Goal: Transaction & Acquisition: Purchase product/service

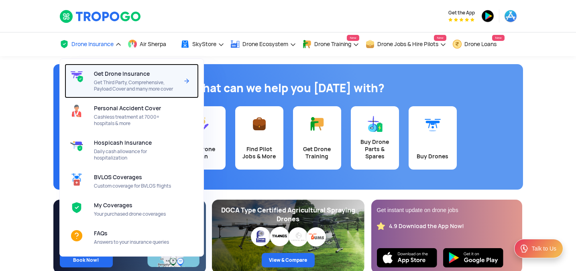
click at [108, 81] on span "Get Third Party, Comprehensive, Payload Cover and many more cover" at bounding box center [136, 85] width 85 height 13
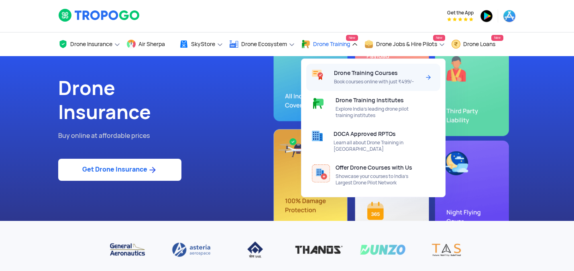
click at [344, 70] on span "Drone Training Courses" at bounding box center [366, 73] width 64 height 6
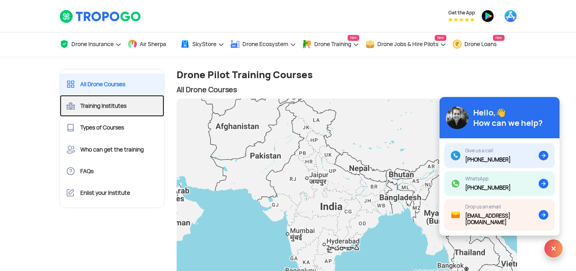
click at [125, 102] on link "Training Institutes" at bounding box center [112, 106] width 105 height 22
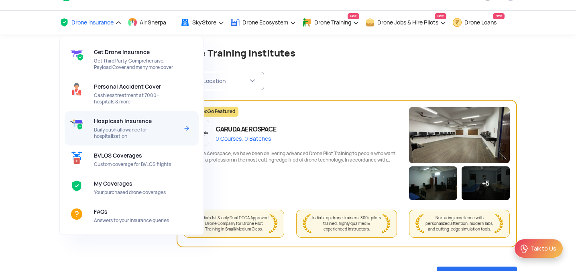
scroll to position [24, 0]
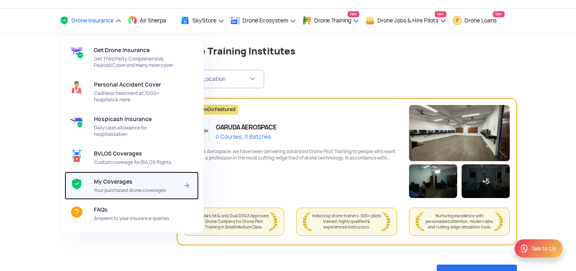
click at [120, 185] on span "My Coverages" at bounding box center [113, 182] width 39 height 6
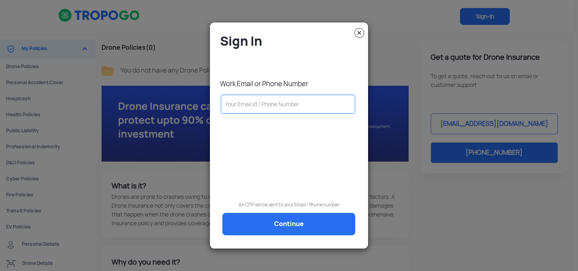
click at [324, 105] on input "text" at bounding box center [288, 104] width 134 height 19
type input "8883276477"
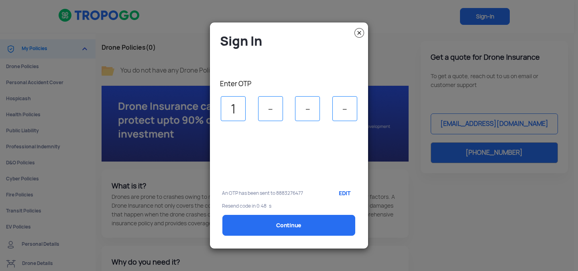
type input "1"
type input "4"
type input "7"
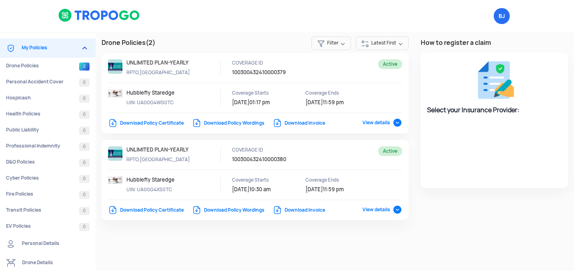
select select "National Insurance"
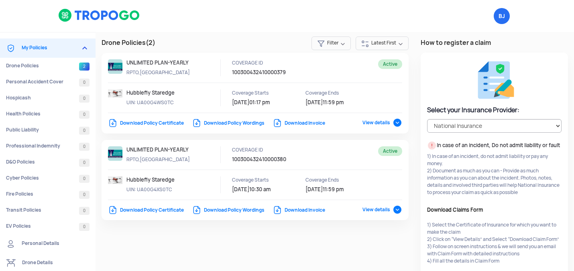
click at [386, 118] on div at bounding box center [255, 89] width 294 height 60
click at [390, 122] on span "View details" at bounding box center [382, 123] width 40 height 6
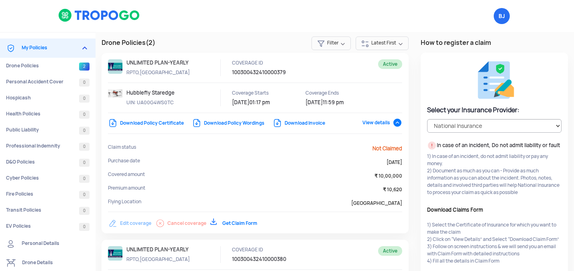
click at [241, 223] on link "Get Claim Form" at bounding box center [233, 223] width 47 height 6
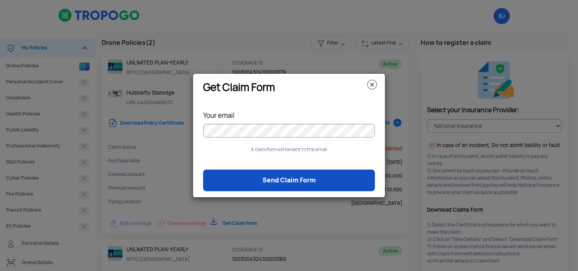
click at [277, 177] on link "Send Claim Form" at bounding box center [289, 181] width 172 height 22
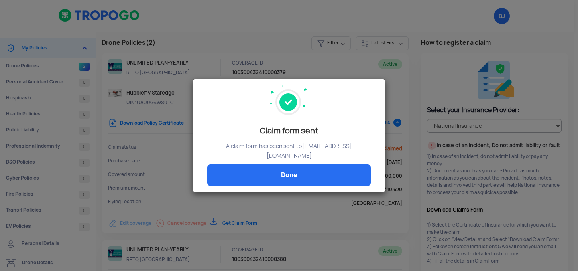
click at [277, 177] on link "Done" at bounding box center [289, 176] width 164 height 22
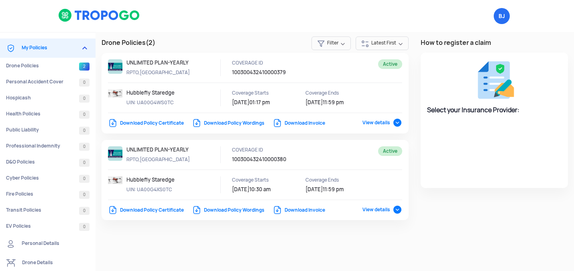
select select "National Insurance"
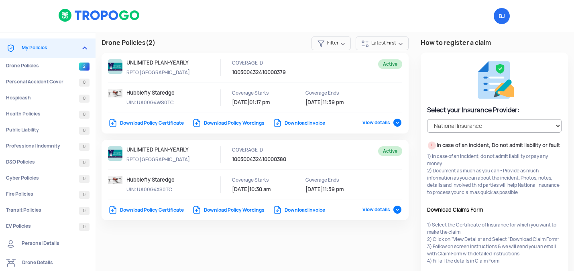
click at [383, 211] on span "View details" at bounding box center [382, 210] width 40 height 6
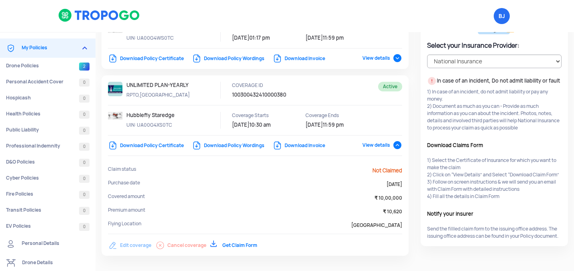
scroll to position [100, 0]
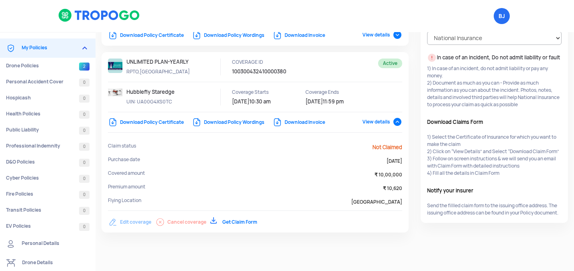
click at [229, 219] on link "Get Claim Form" at bounding box center [233, 222] width 47 height 6
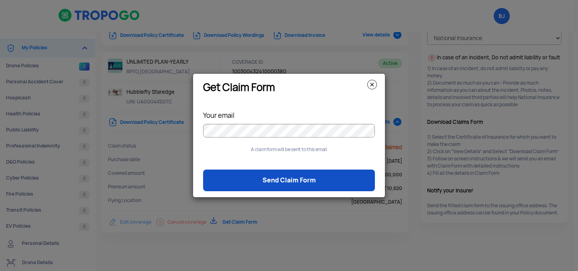
click at [280, 180] on link "Send Claim Form" at bounding box center [289, 181] width 172 height 22
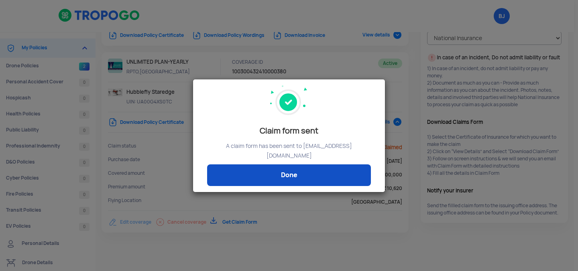
click at [275, 168] on link "Done" at bounding box center [289, 176] width 164 height 22
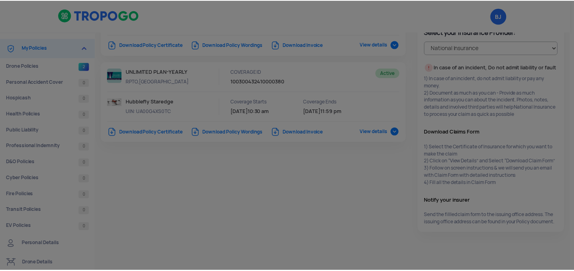
scroll to position [0, 0]
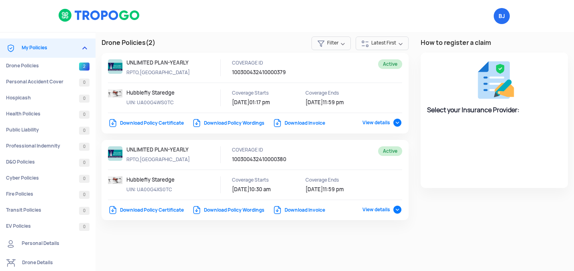
select select "National Insurance"
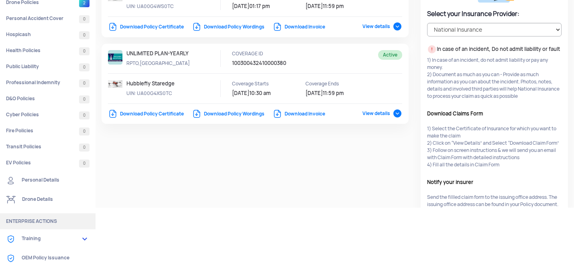
scroll to position [110, 0]
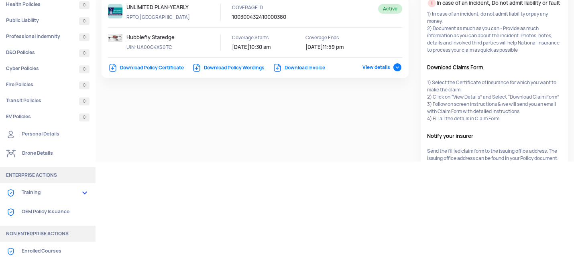
click at [51, 212] on link "OEM Policy Issuance" at bounding box center [48, 212] width 96 height 19
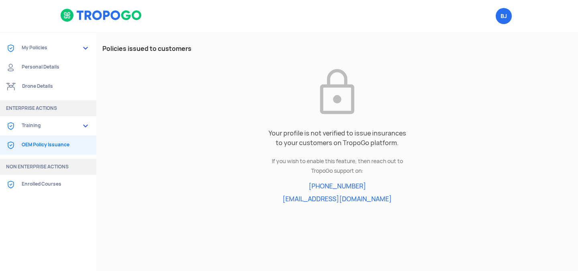
click at [50, 124] on link "Training" at bounding box center [48, 125] width 96 height 19
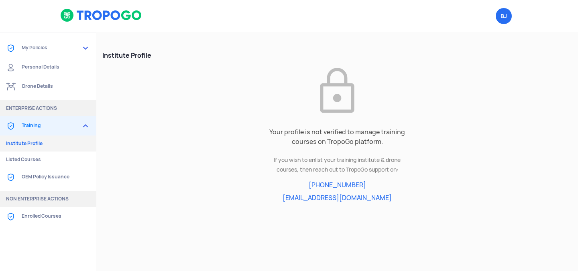
click at [50, 125] on link "Training" at bounding box center [48, 125] width 96 height 19
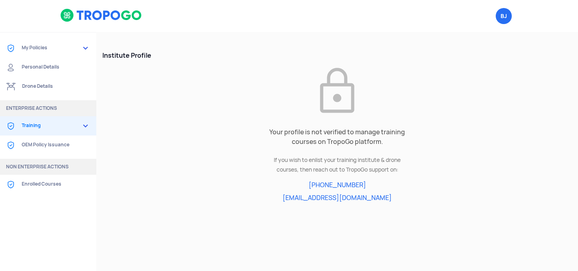
click at [40, 67] on link "Personal Details" at bounding box center [48, 67] width 96 height 19
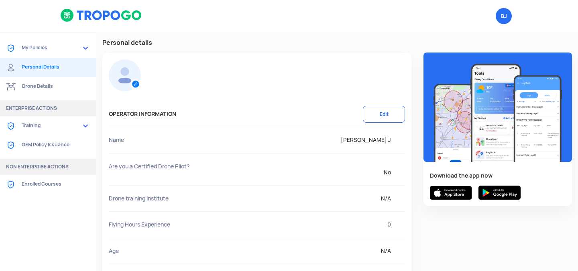
click at [41, 88] on link "Drone Details" at bounding box center [48, 86] width 96 height 19
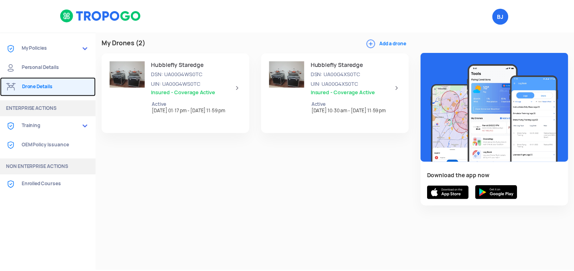
scroll to position [5, 0]
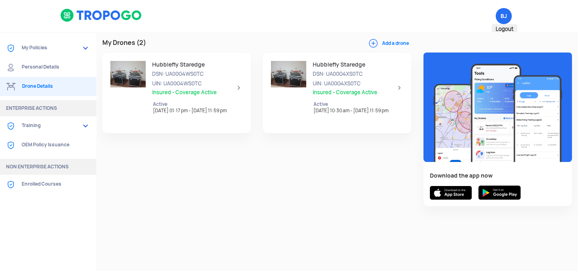
click at [500, 16] on span "BJ Logout" at bounding box center [504, 16] width 16 height 16
click at [84, 51] on img at bounding box center [86, 48] width 10 height 10
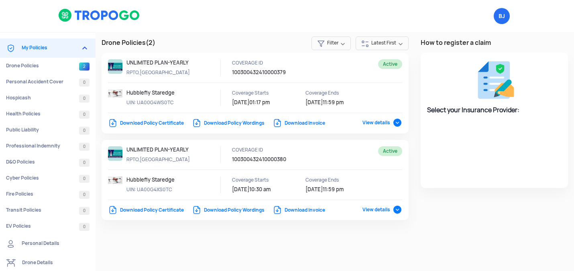
select select "National Insurance"
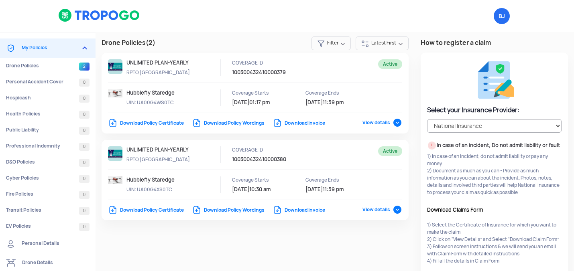
click at [369, 121] on span "View details" at bounding box center [382, 123] width 40 height 6
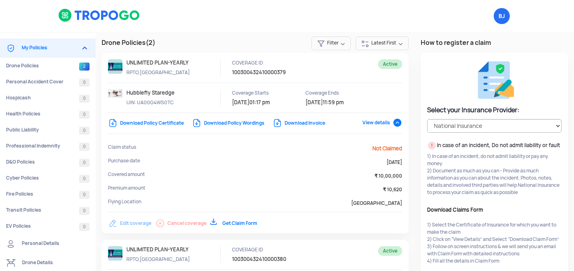
click at [369, 121] on span "View details" at bounding box center [382, 123] width 40 height 6
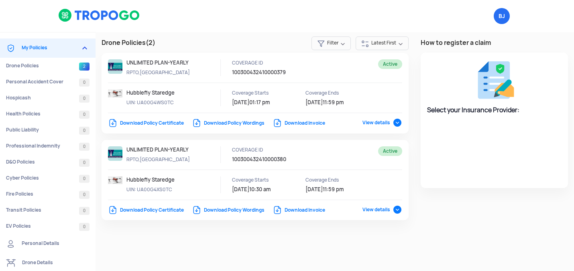
select select "National Insurance"
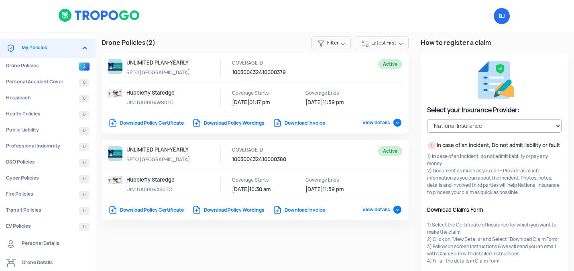
click at [174, 101] on p "UIN: UA00G4WS0TC" at bounding box center [162, 102] width 72 height 7
click at [184, 181] on p "Hubblefly Staredge" at bounding box center [162, 180] width 72 height 7
click at [382, 214] on div "Active UNLIMITED PLAN-YEARLY RPTO,TP COVERAGE ID 100300432410000380 Hubblefly S…" at bounding box center [255, 180] width 307 height 81
click at [382, 211] on span "View details" at bounding box center [382, 210] width 40 height 6
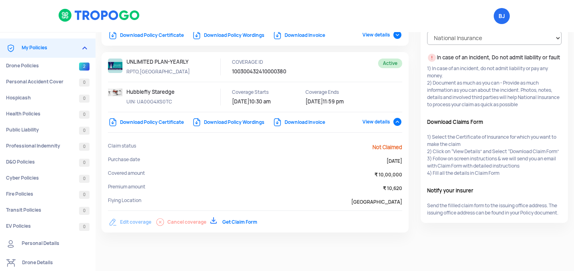
scroll to position [8, 0]
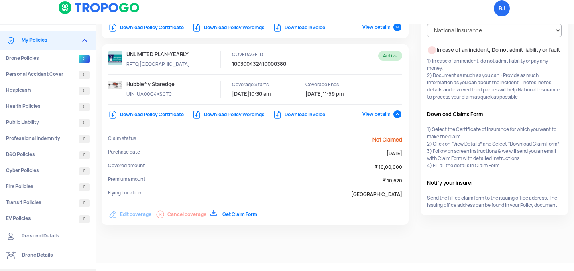
click at [168, 81] on p "Hubblefly Staredge" at bounding box center [162, 84] width 72 height 7
click at [178, 112] on link "Download Policy Certificate" at bounding box center [146, 115] width 76 height 6
click at [504, 9] on span "BJ Logout" at bounding box center [502, 8] width 16 height 16
click at [502, 20] on span "Logout" at bounding box center [503, 21] width 26 height 10
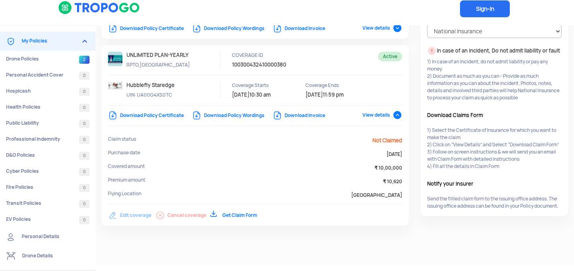
scroll to position [0, 0]
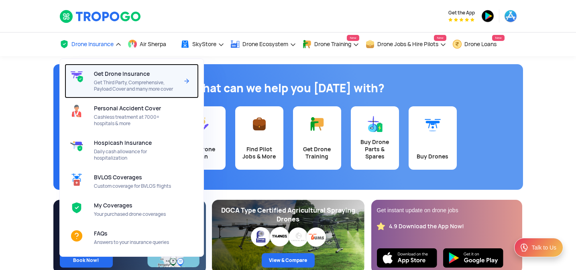
click at [137, 76] on span "Get Drone Insurance" at bounding box center [122, 74] width 56 height 6
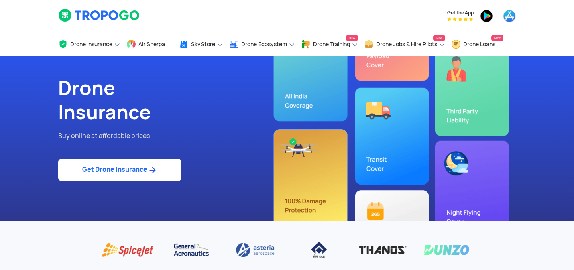
click at [155, 166] on img at bounding box center [152, 170] width 10 height 10
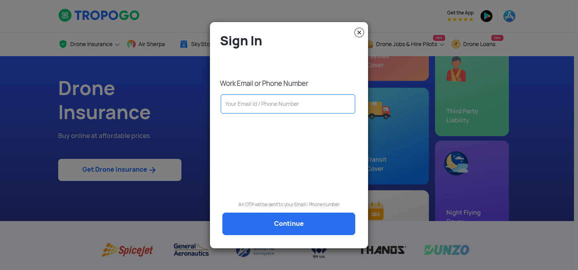
click at [254, 106] on input "text" at bounding box center [288, 103] width 134 height 19
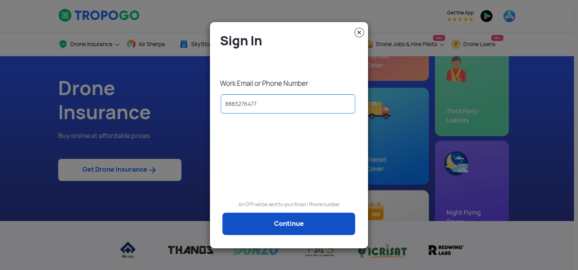
type input "8883276477"
click at [286, 229] on link "Continue" at bounding box center [288, 224] width 133 height 22
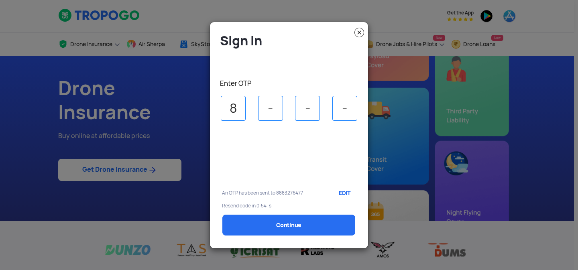
type input "8"
type input "7"
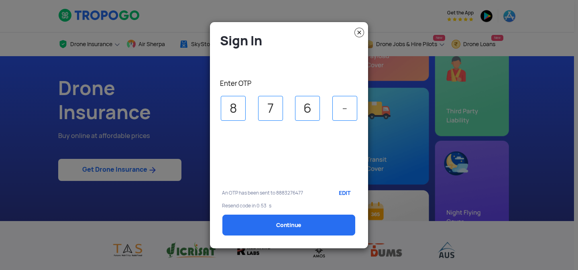
type input "6"
type input "2"
select select "1000000"
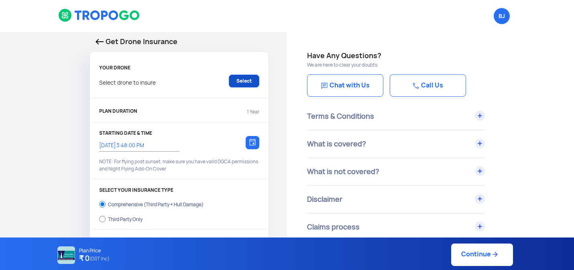
click at [248, 82] on link "Select" at bounding box center [244, 81] width 30 height 13
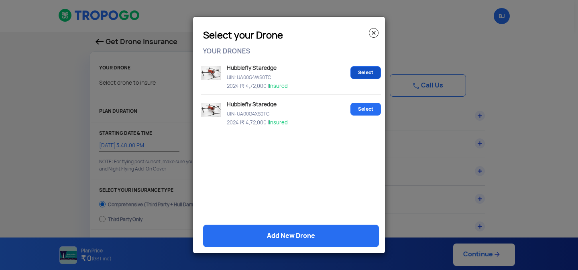
click at [359, 70] on link "Select" at bounding box center [365, 72] width 30 height 13
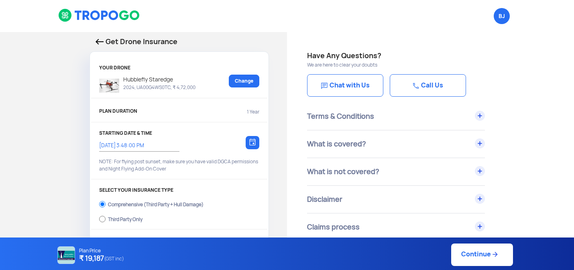
click at [251, 140] on img at bounding box center [252, 141] width 6 height 7
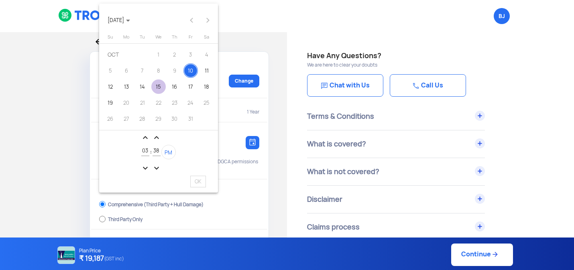
click at [161, 87] on div "15" at bounding box center [158, 86] width 14 height 14
click at [201, 180] on span "OK" at bounding box center [198, 182] width 16 height 12
type input "[DATE] 3:38:23 PM"
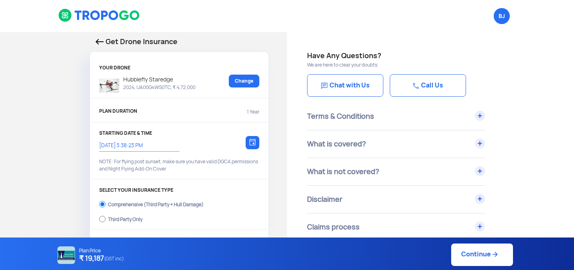
click at [251, 140] on img at bounding box center [252, 141] width 6 height 7
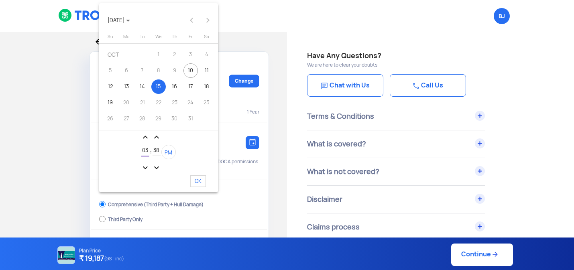
click at [147, 150] on input "03" at bounding box center [145, 151] width 8 height 6
type input "10"
click at [157, 149] on input "38" at bounding box center [156, 151] width 8 height 6
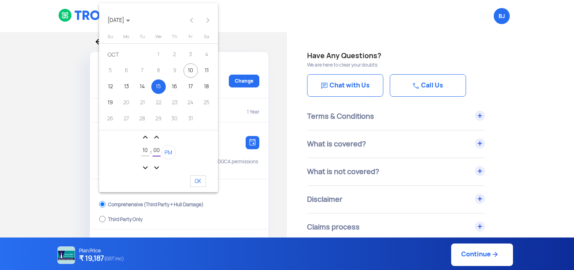
type input "00"
click at [173, 152] on button "PM" at bounding box center [168, 152] width 14 height 14
click at [197, 181] on span "OK" at bounding box center [198, 181] width 16 height 12
type input "[DATE] 10:00:23 AM"
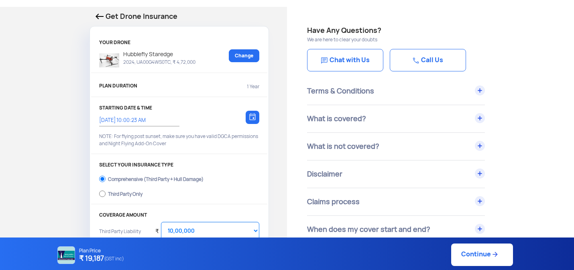
scroll to position [26, 0]
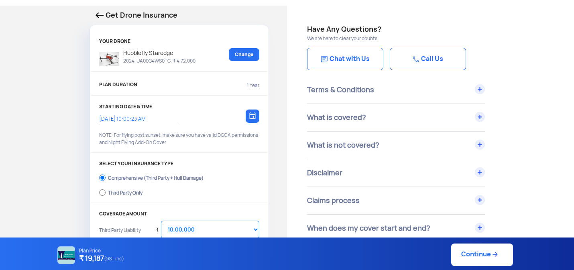
click at [249, 83] on p "1 Year" at bounding box center [253, 85] width 12 height 7
click at [127, 86] on p "PLAN DURATION" at bounding box center [118, 85] width 38 height 7
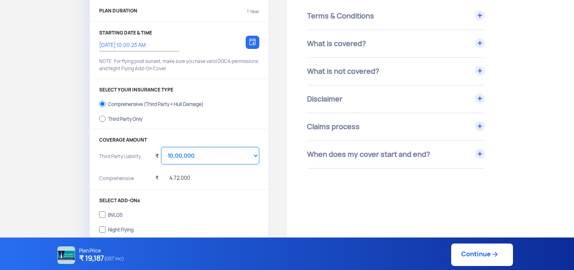
scroll to position [101, 0]
click at [132, 123] on label "Third Party Only" at bounding box center [179, 117] width 160 height 13
click at [106, 123] on input "Third Party Only" at bounding box center [102, 117] width 6 height 11
radio input "true"
select select "2000000"
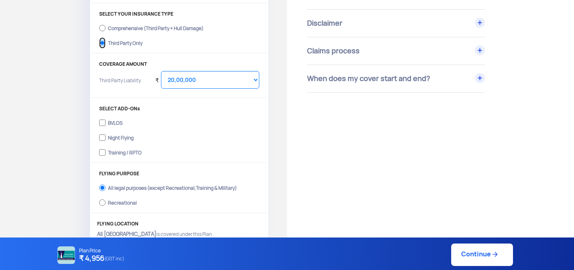
scroll to position [179, 0]
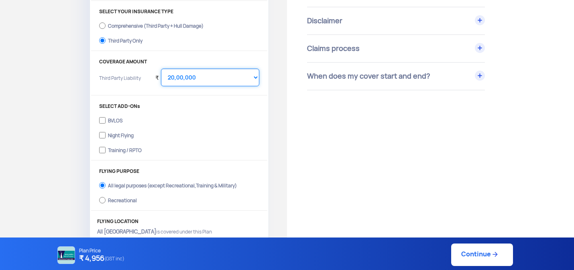
click at [210, 80] on select "Select Amount 20,00,000 25,00,000 30,00,000" at bounding box center [210, 78] width 98 height 18
click at [161, 69] on select "Select Amount 20,00,000 25,00,000 30,00,000" at bounding box center [210, 78] width 98 height 18
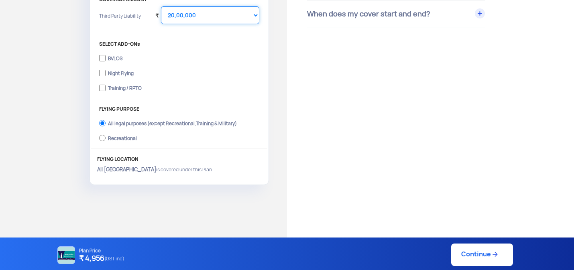
scroll to position [240, 0]
click at [104, 87] on input "Training / RPTO" at bounding box center [102, 88] width 6 height 11
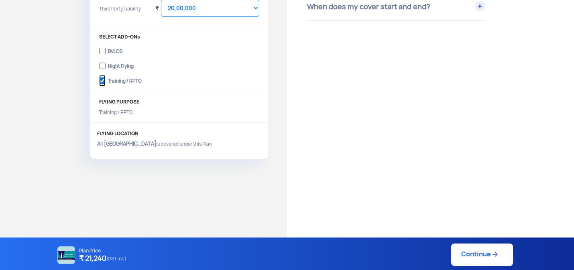
scroll to position [226, 0]
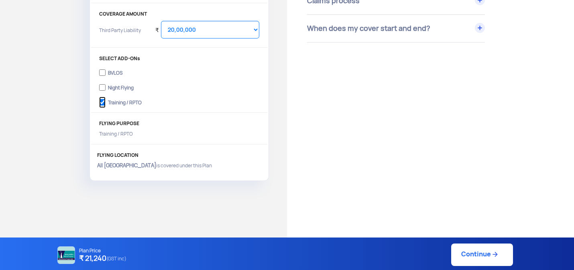
click at [103, 102] on input "Training / RPTO" at bounding box center [102, 102] width 6 height 11
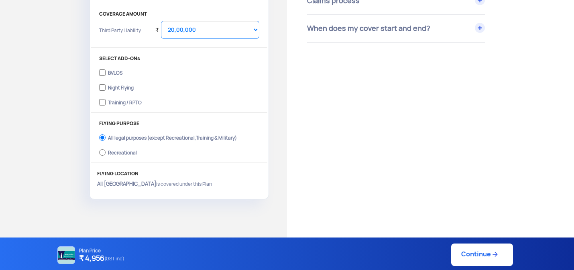
click at [118, 103] on div "Training / RPTO" at bounding box center [125, 101] width 34 height 3
click at [106, 104] on input "Training / RPTO" at bounding box center [102, 102] width 6 height 11
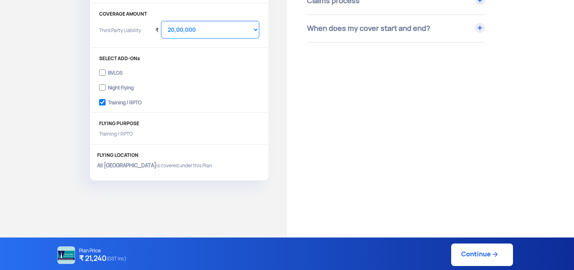
click at [115, 254] on span "(GST inc)" at bounding box center [116, 259] width 20 height 10
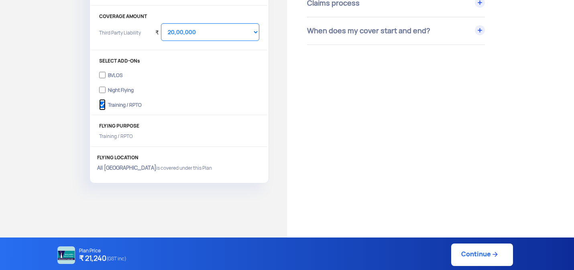
click at [103, 104] on input "Training / RPTO" at bounding box center [102, 104] width 6 height 11
checkbox input "false"
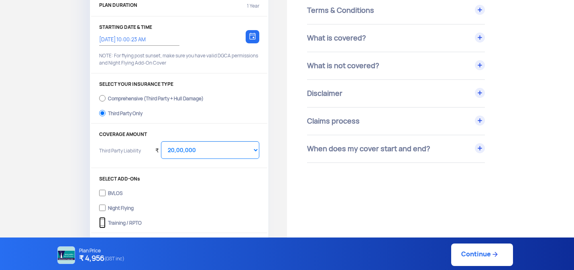
scroll to position [98, 0]
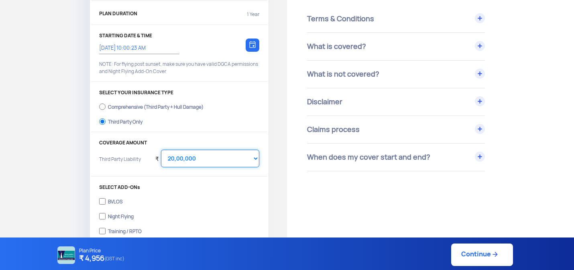
click at [216, 153] on select "Select Amount 20,00,000 25,00,000 30,00,000" at bounding box center [210, 159] width 98 height 18
click at [161, 150] on select "Select Amount 20,00,000 25,00,000 30,00,000" at bounding box center [210, 159] width 98 height 18
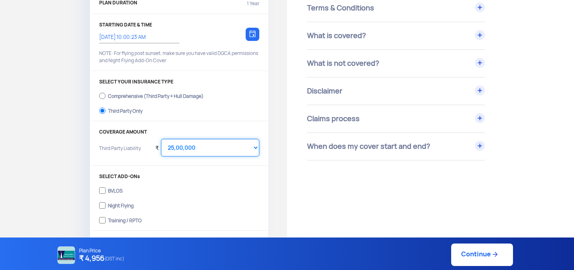
scroll to position [110, 0]
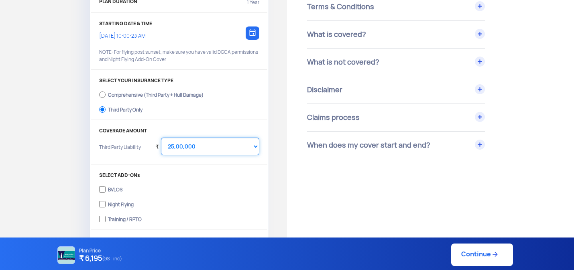
click at [193, 150] on select "Select Amount 20,00,000 25,00,000 30,00,000" at bounding box center [210, 147] width 98 height 18
select select "3000000"
click at [161, 138] on select "Select Amount 20,00,000 25,00,000 30,00,000" at bounding box center [210, 147] width 98 height 18
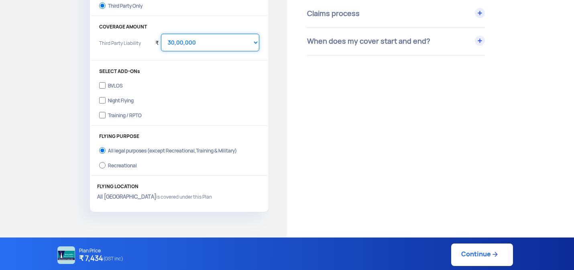
scroll to position [217, 0]
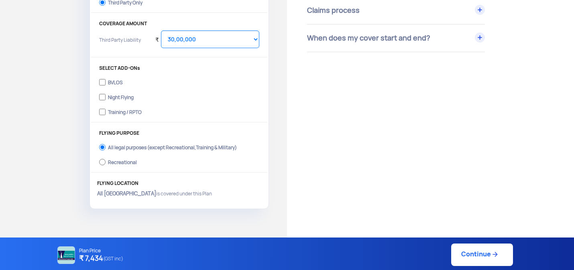
click at [111, 112] on div "Training / RPTO" at bounding box center [125, 111] width 34 height 3
click at [106, 112] on input "Training / RPTO" at bounding box center [102, 111] width 6 height 11
checkbox input "true"
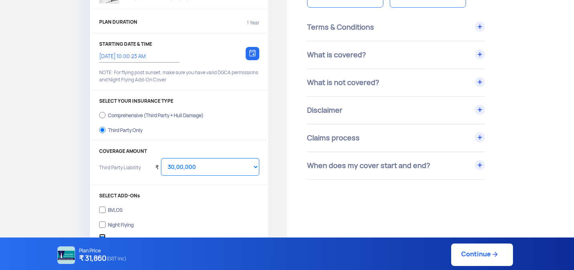
scroll to position [90, 0]
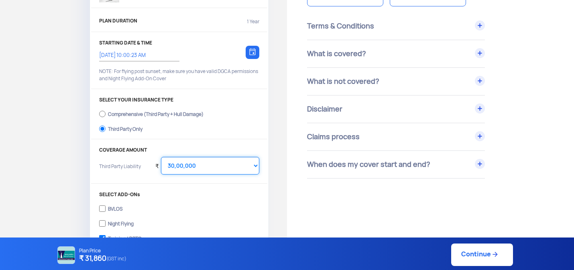
click at [198, 163] on select "Select Amount 10,00,000 15,00,000 20,00,000 25,00,000 30,00,000" at bounding box center [210, 166] width 98 height 18
select select "1000000"
click at [161, 157] on select "Select Amount 10,00,000 15,00,000 20,00,000 25,00,000 30,00,000" at bounding box center [210, 166] width 98 height 18
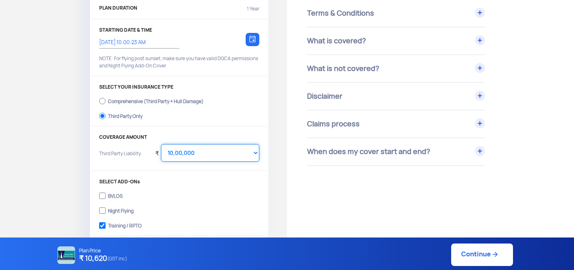
click at [206, 150] on select "Select Amount 10,00,000 15,00,000 20,00,000 25,00,000 30,00,000" at bounding box center [210, 153] width 98 height 18
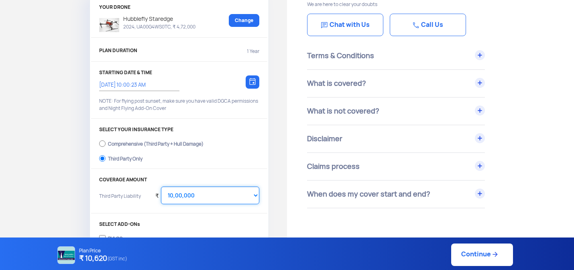
scroll to position [0, 0]
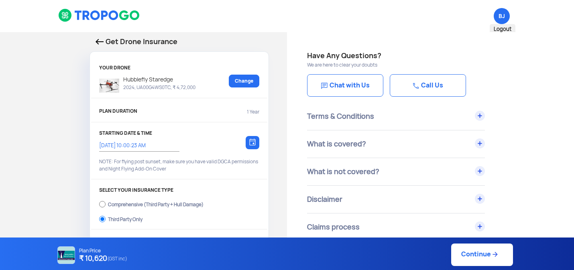
click at [504, 29] on span "Logout" at bounding box center [503, 29] width 26 height 10
